Goal: Task Accomplishment & Management: Use online tool/utility

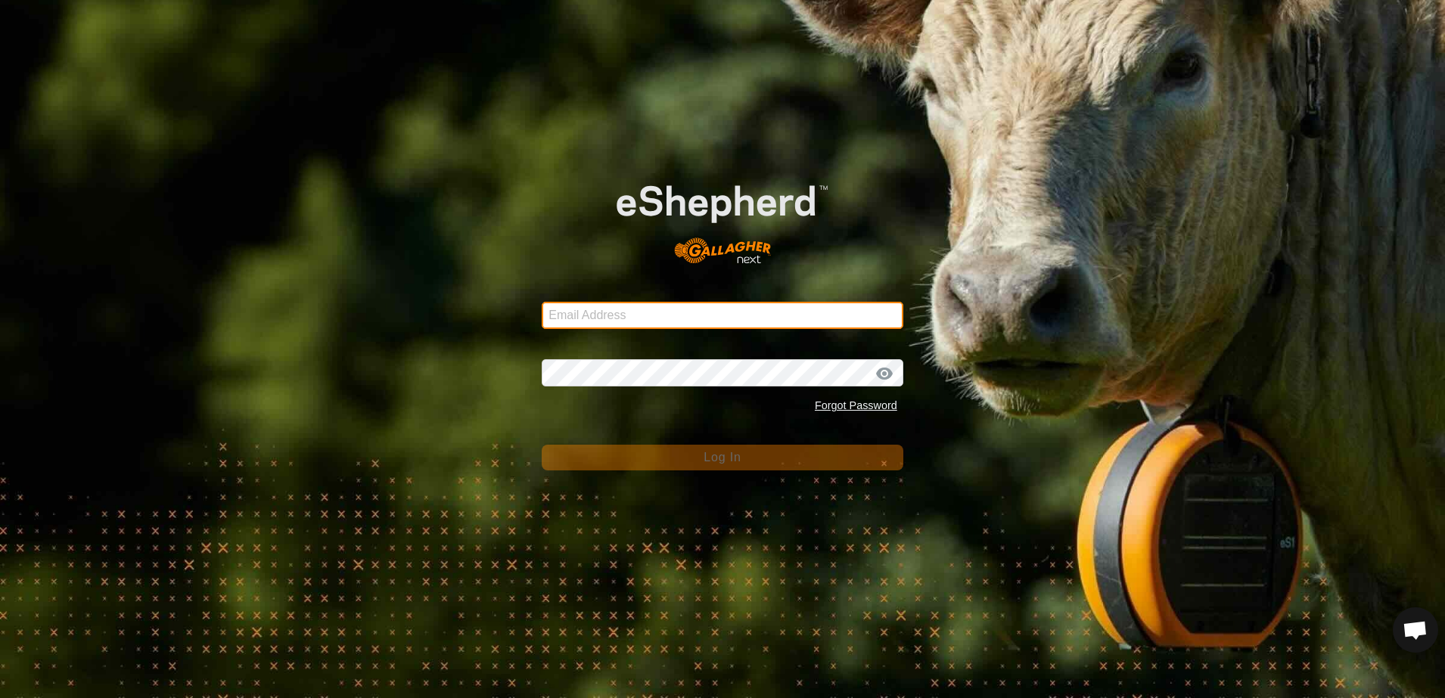
type input "scottb.piopio@gmail.com"
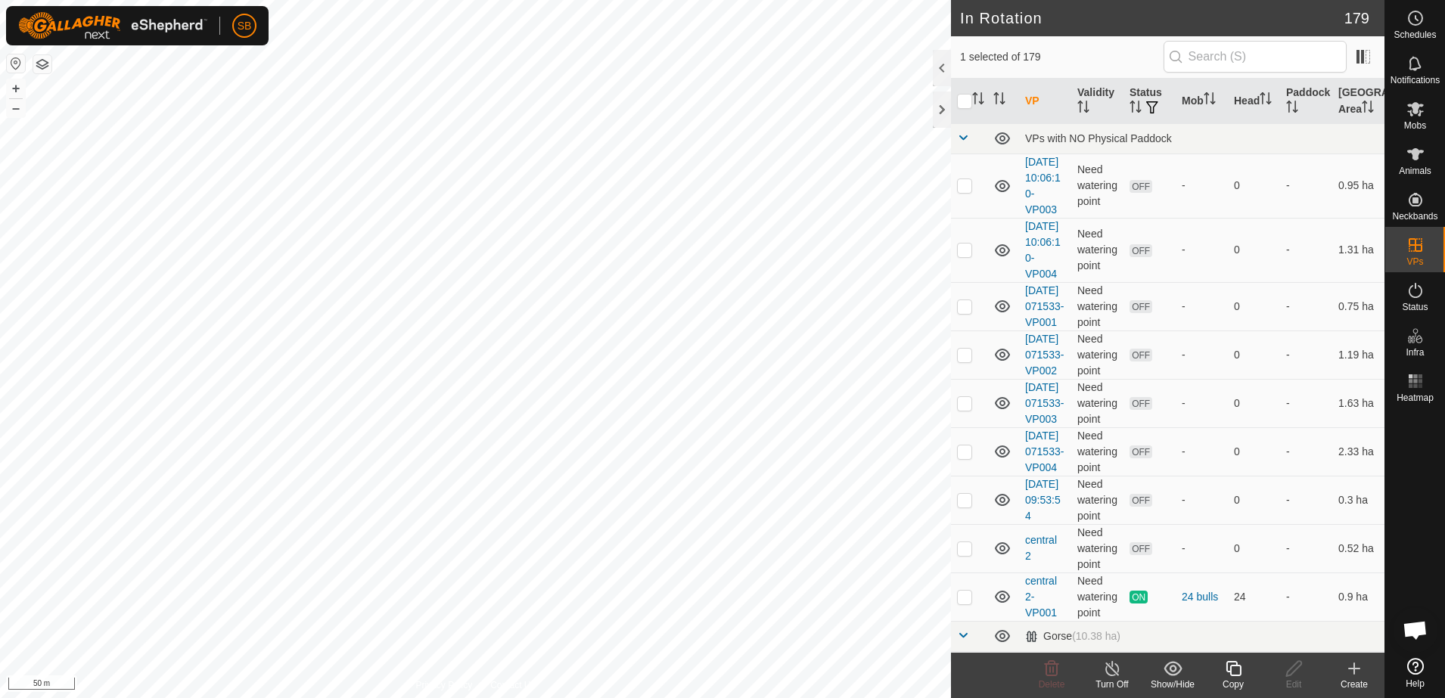
click at [1239, 673] on icon at bounding box center [1233, 669] width 19 height 18
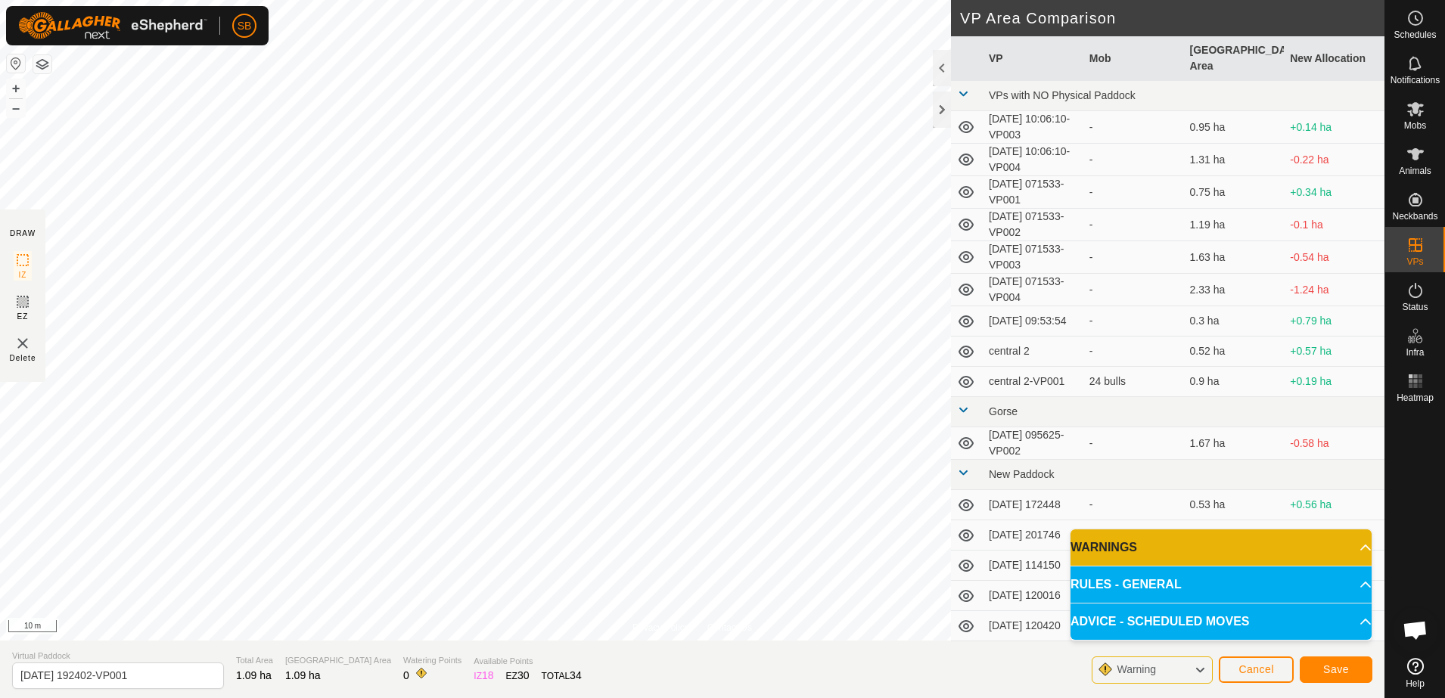
click at [887, 0] on html "SB Schedules Notifications Mobs Animals Neckbands VPs Status Infra Heatmap Help…" at bounding box center [722, 349] width 1445 height 698
click at [1344, 666] on span "Save" at bounding box center [1336, 670] width 26 height 12
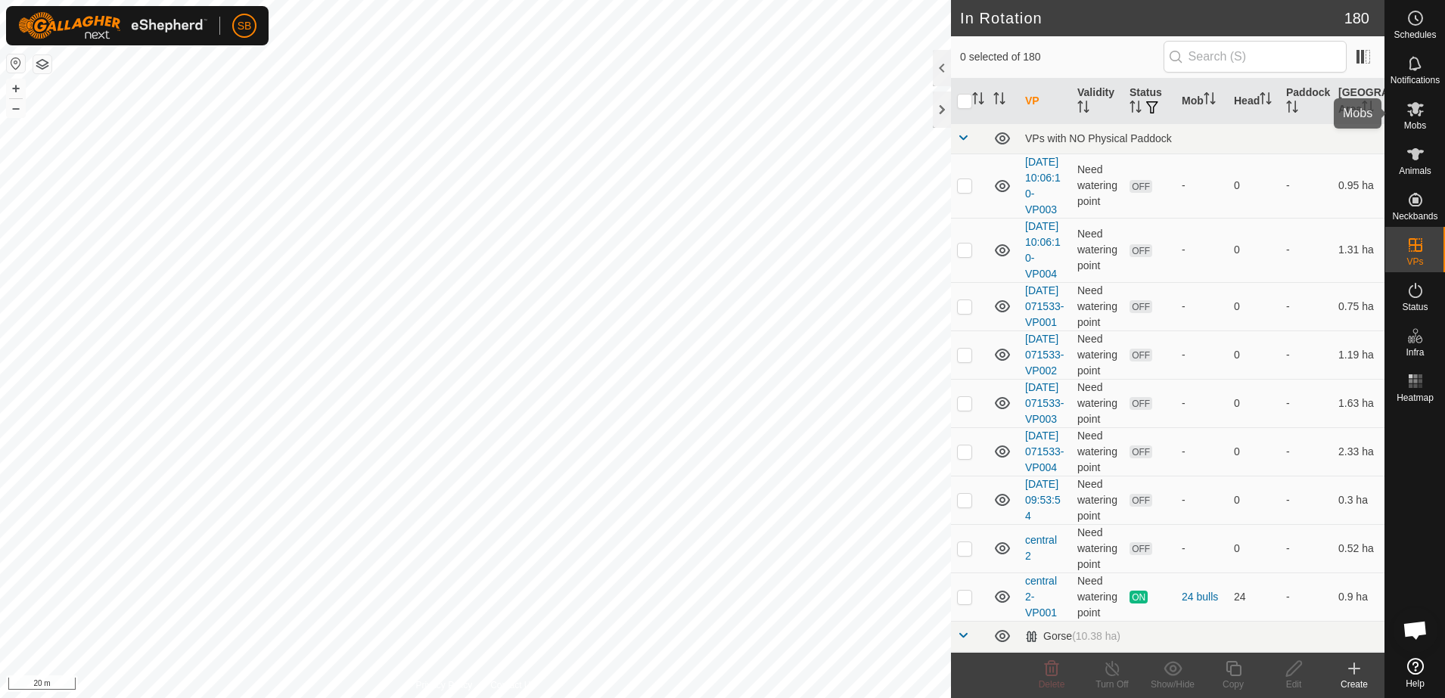
click at [1425, 123] on span "Mobs" at bounding box center [1415, 125] width 22 height 9
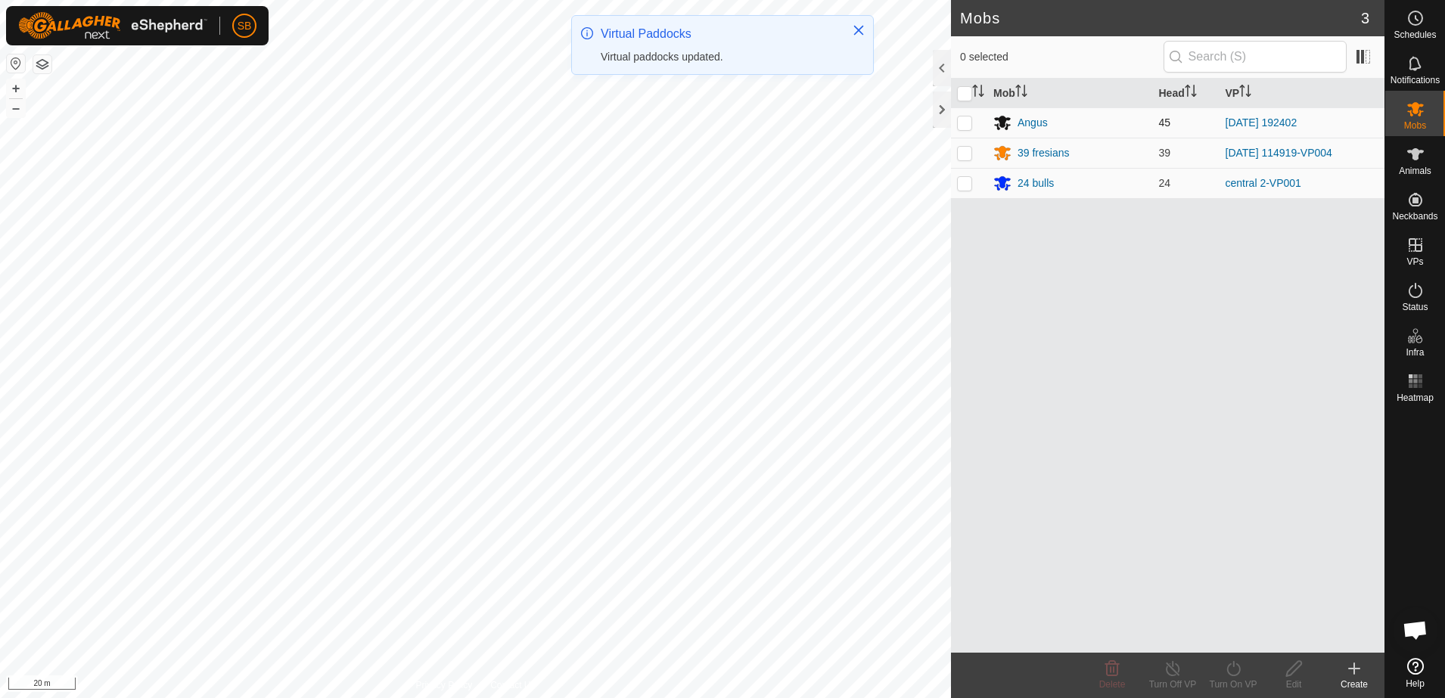
click at [962, 126] on p-checkbox at bounding box center [964, 123] width 15 height 12
checkbox input "true"
click at [1236, 671] on icon at bounding box center [1233, 669] width 19 height 18
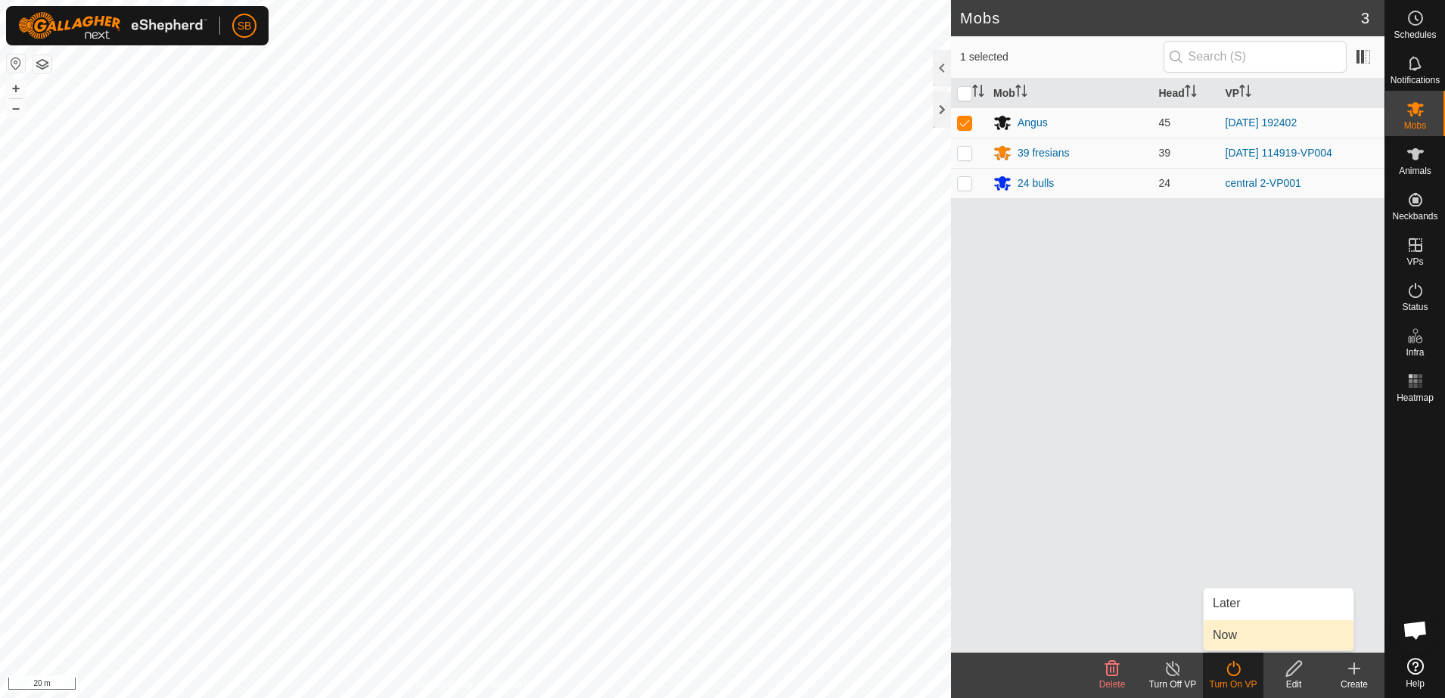
click at [1239, 624] on link "Now" at bounding box center [1279, 635] width 150 height 30
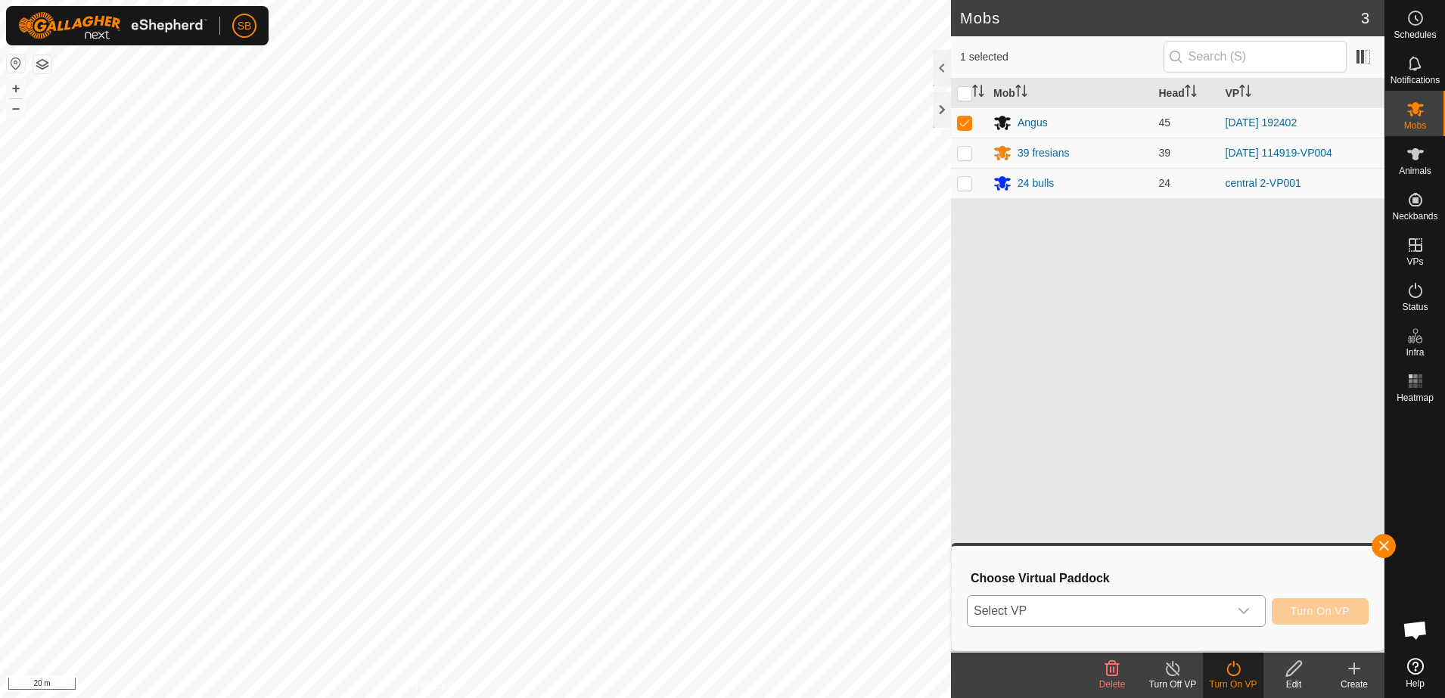
click at [1164, 609] on span "Select VP" at bounding box center [1098, 611] width 261 height 30
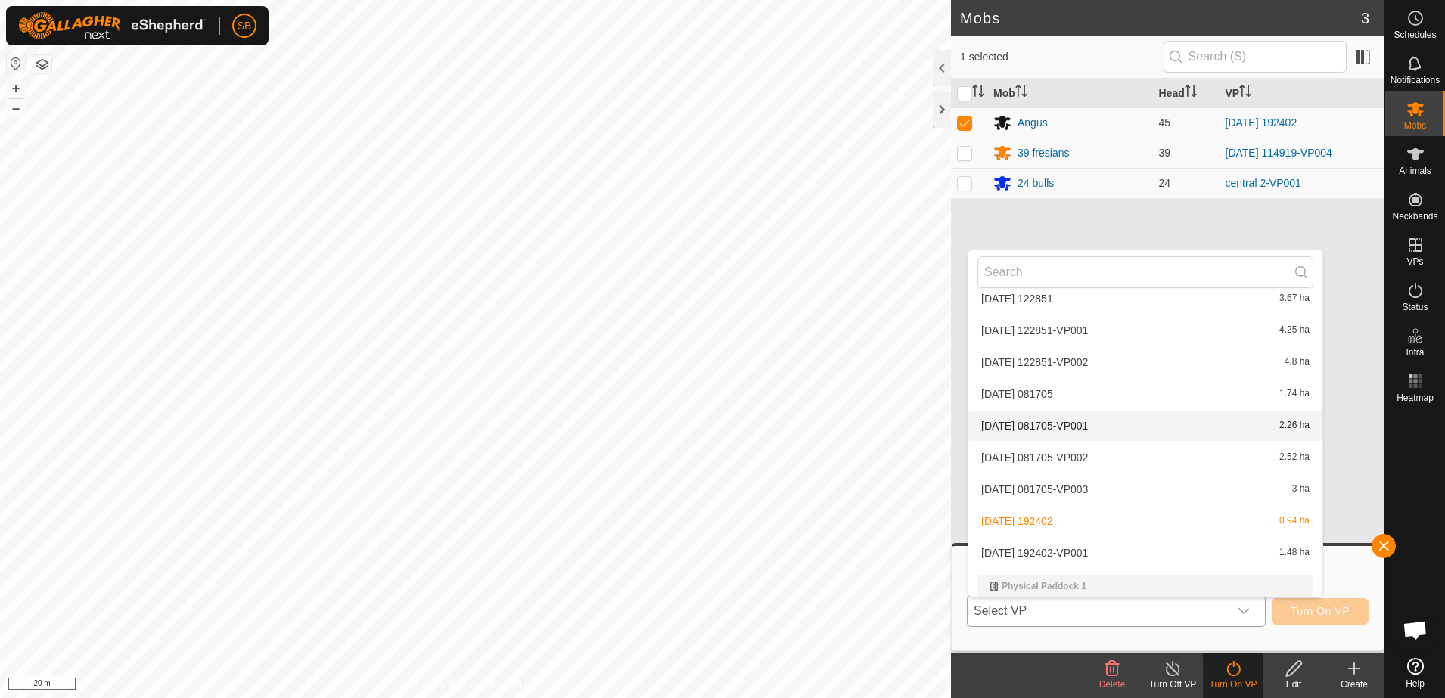
scroll to position [3138, 0]
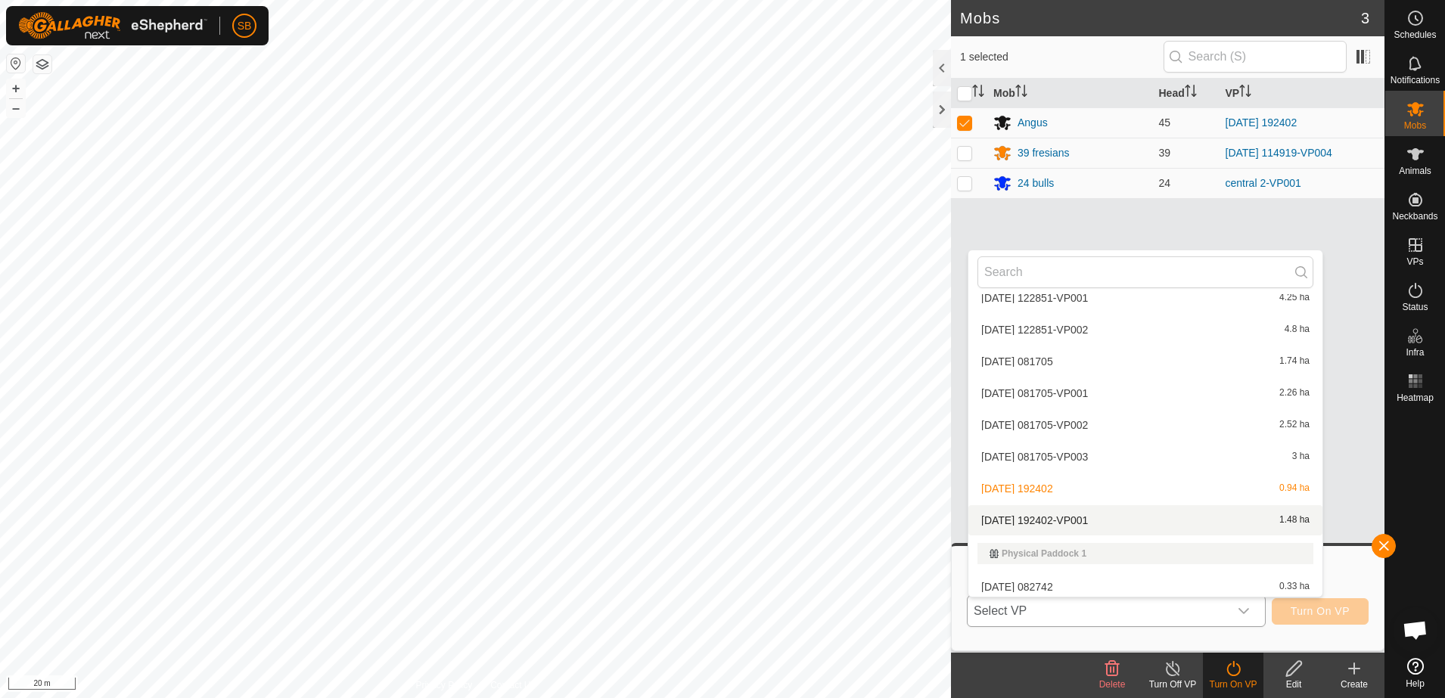
click at [1061, 525] on li "[DATE] 192402-VP001 1.48 ha" at bounding box center [1145, 520] width 354 height 30
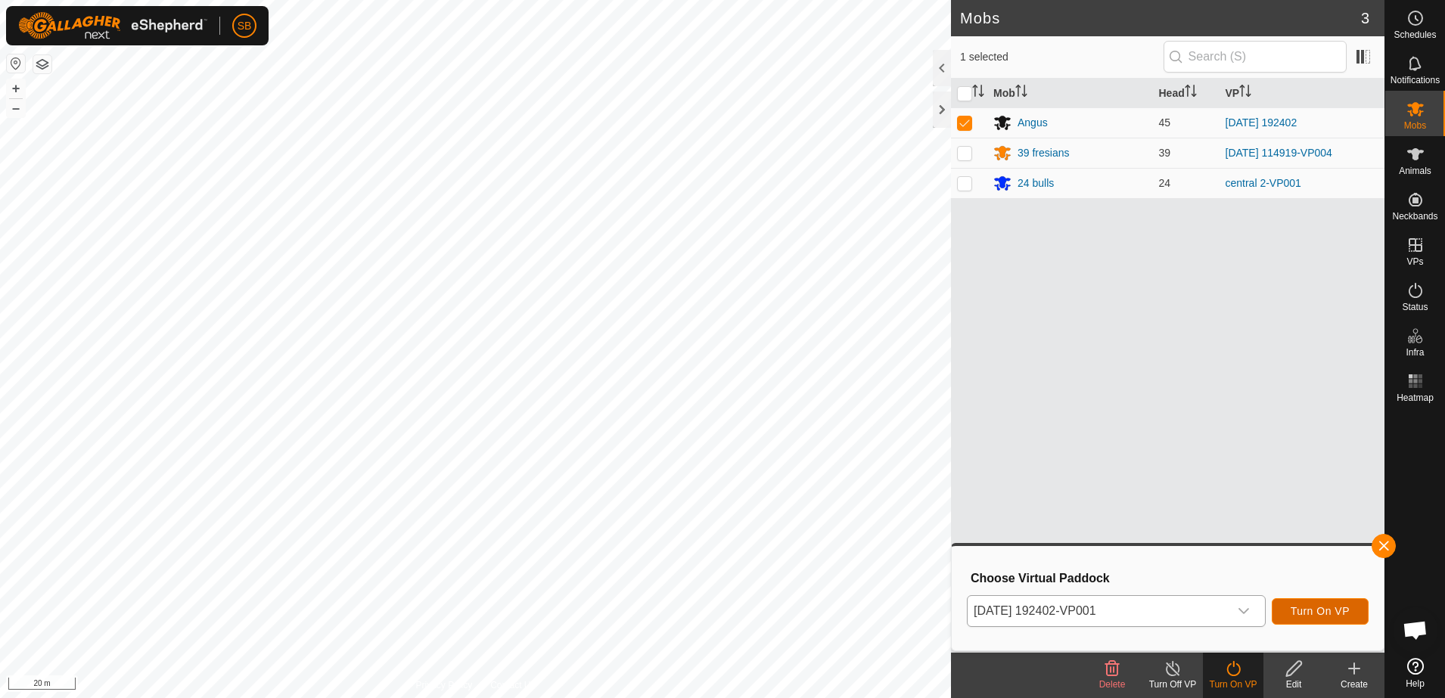
click at [1308, 610] on span "Turn On VP" at bounding box center [1320, 611] width 59 height 12
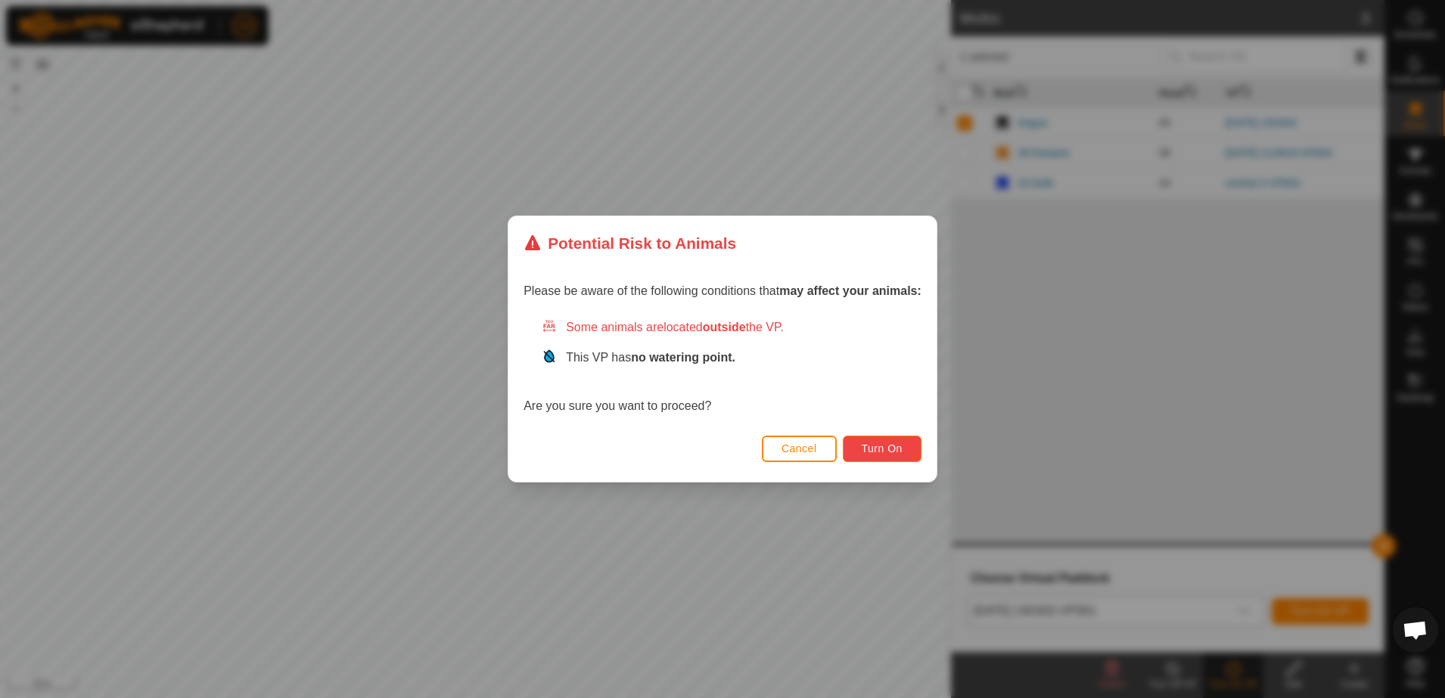
click at [900, 451] on span "Turn On" at bounding box center [882, 449] width 41 height 12
